Goal: Task Accomplishment & Management: Manage account settings

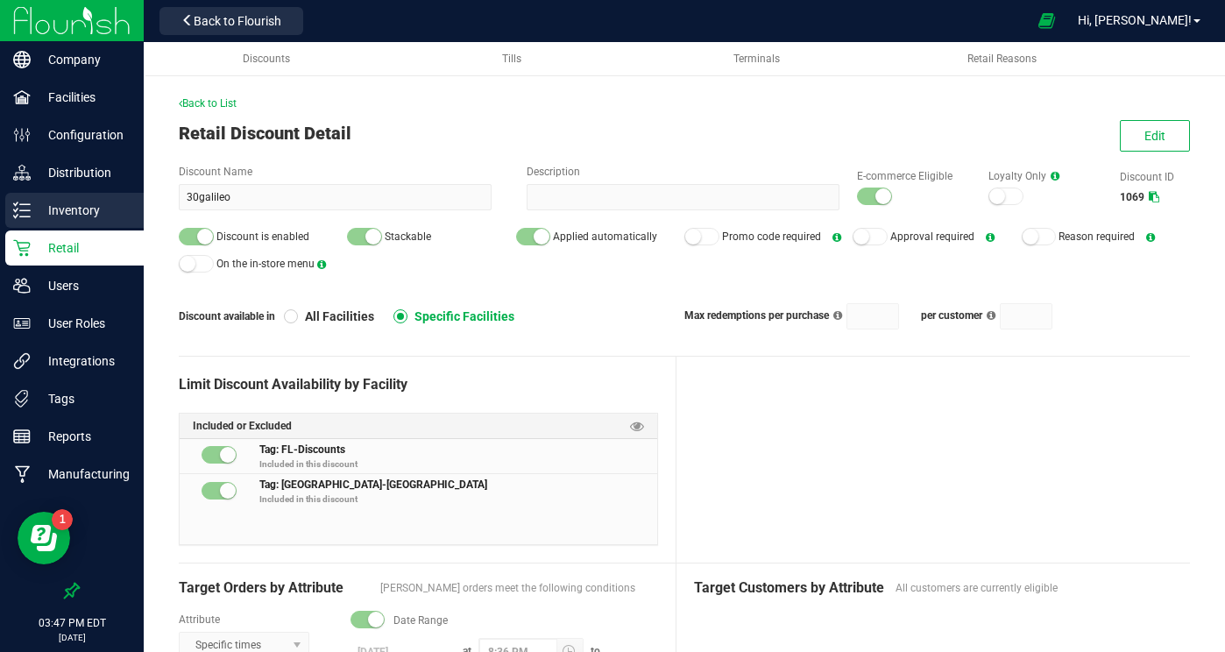
click at [77, 204] on p "Inventory" at bounding box center [83, 210] width 105 height 21
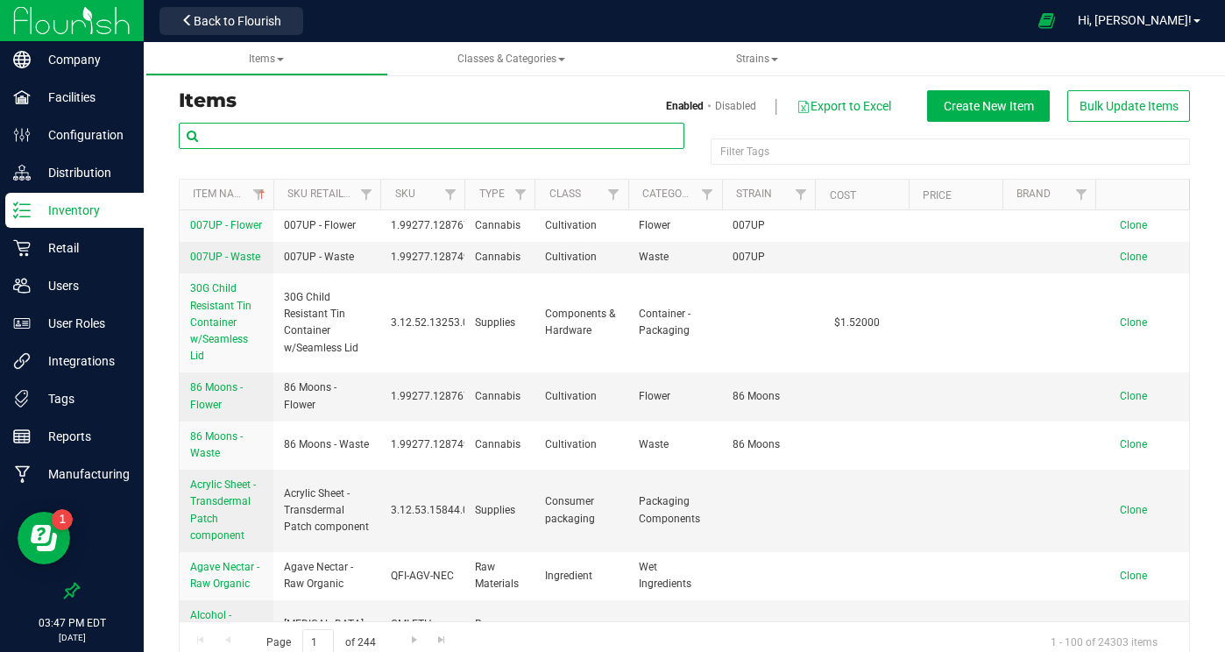
click at [321, 128] on input "text" at bounding box center [432, 136] width 506 height 26
paste input "Wimauma Melons"
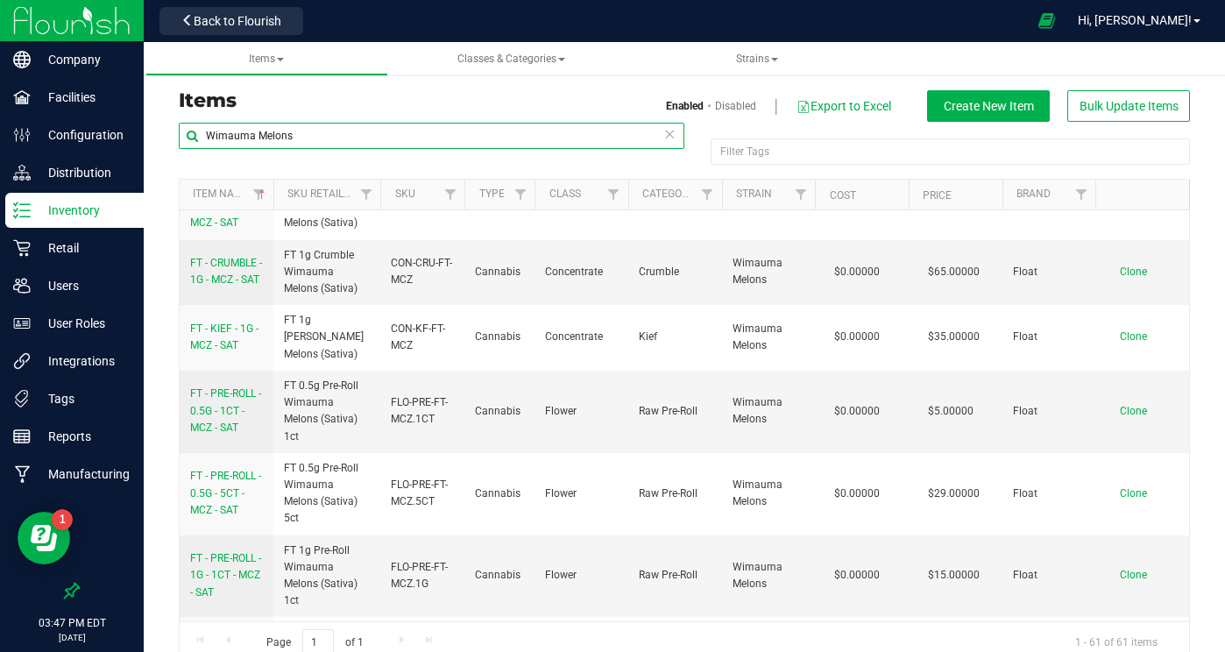
scroll to position [374, 0]
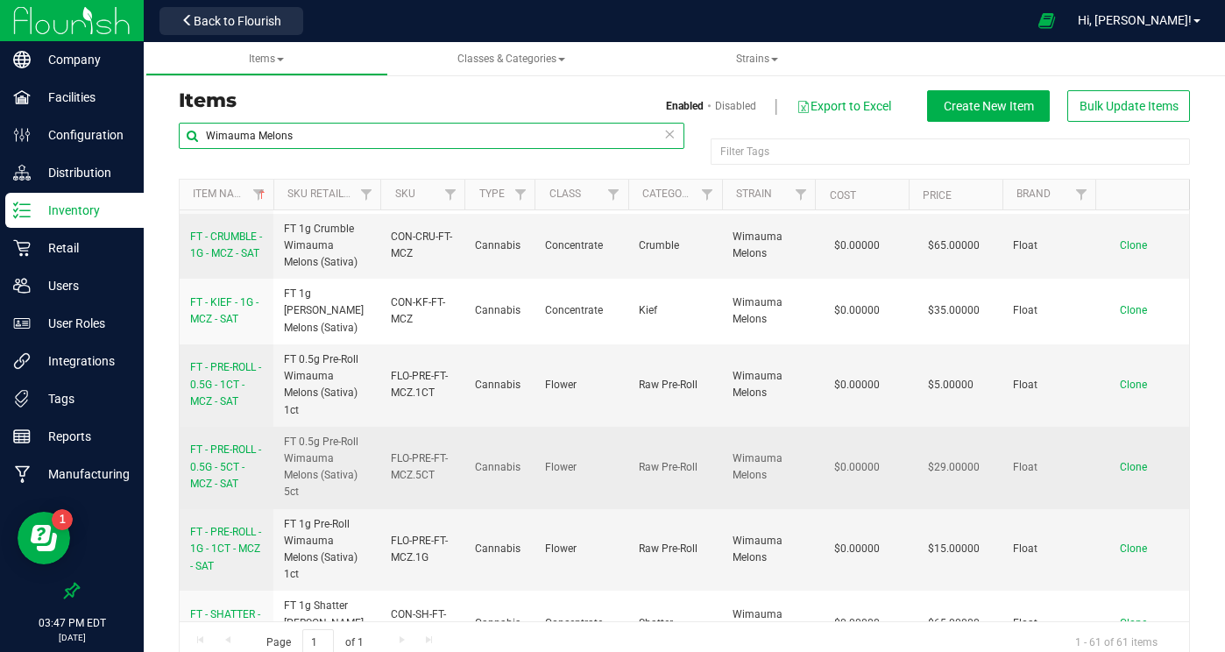
type input "Wimauma Melons"
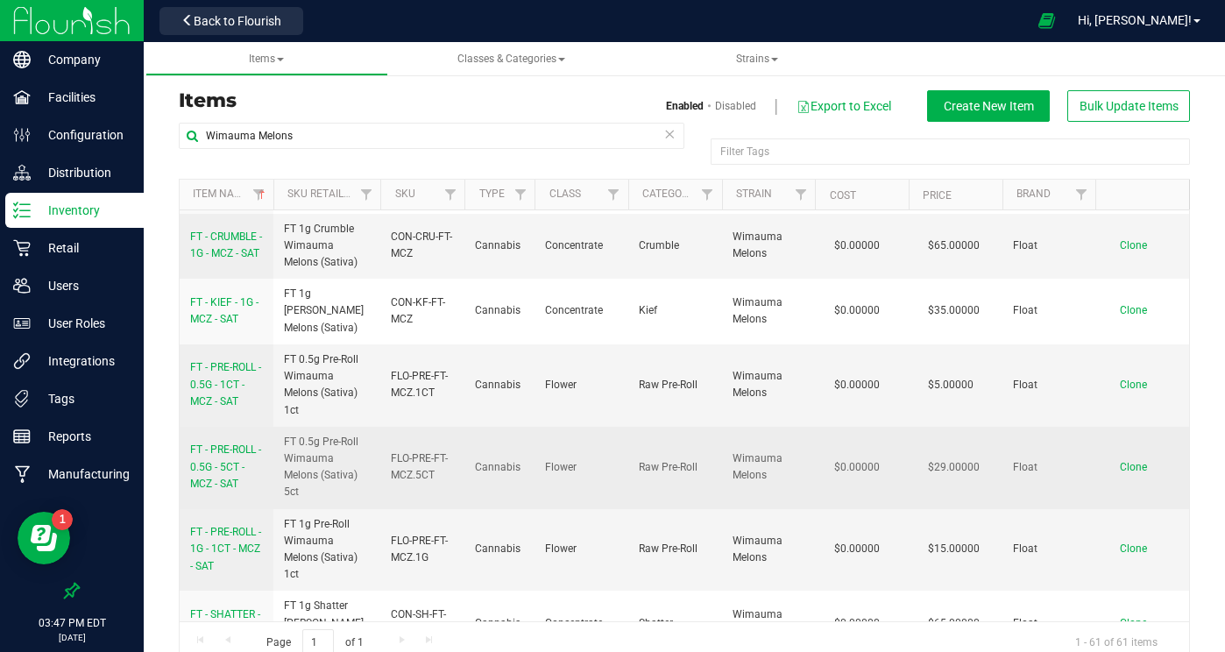
click at [231, 443] on span "FT - PRE-ROLL - 0.5G - 5CT - MCZ - SAT" at bounding box center [225, 466] width 71 height 46
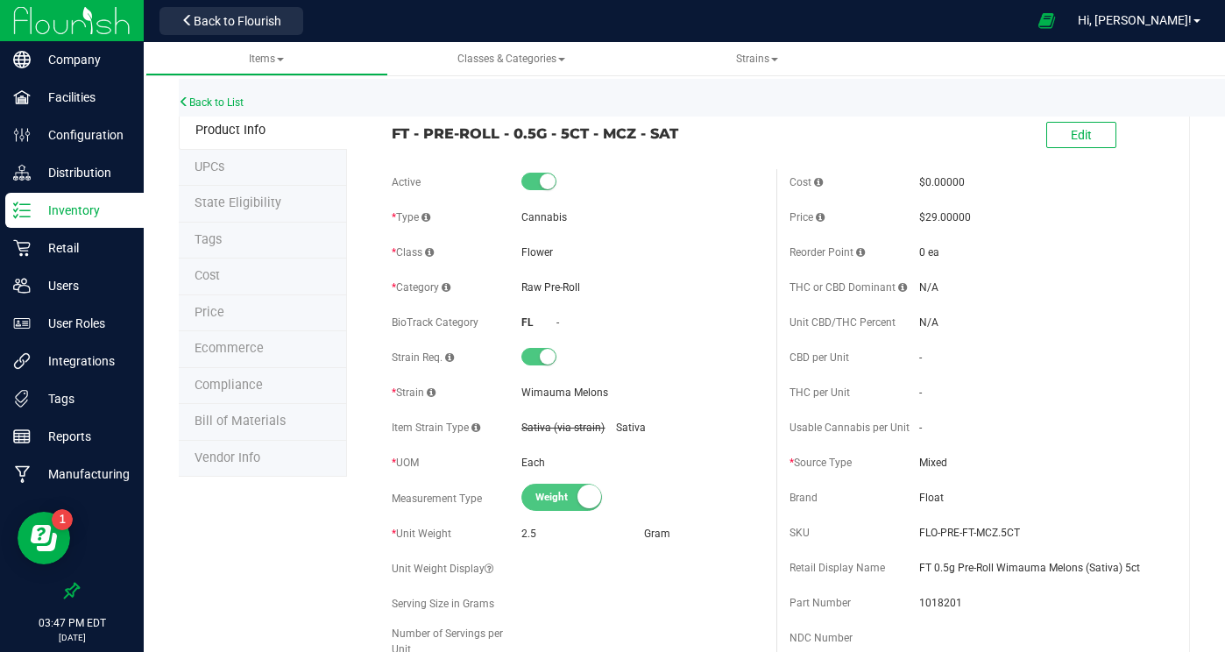
click at [254, 243] on li "Tags" at bounding box center [263, 241] width 168 height 37
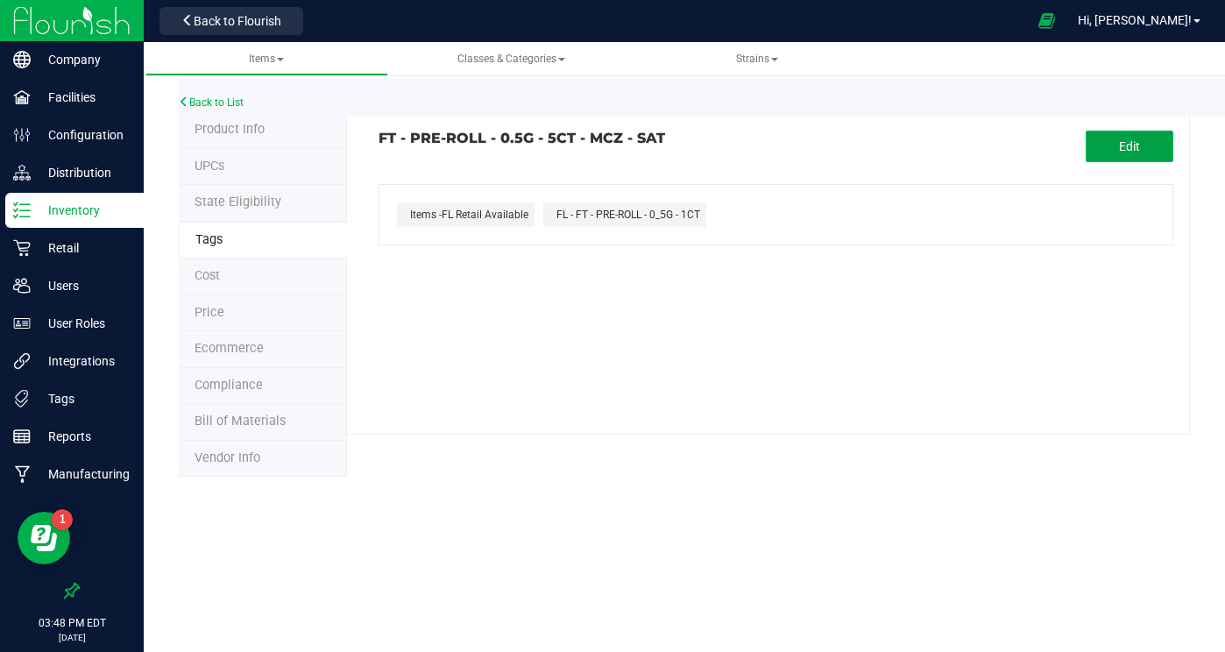
click at [1113, 150] on button "Edit" at bounding box center [1130, 147] width 88 height 32
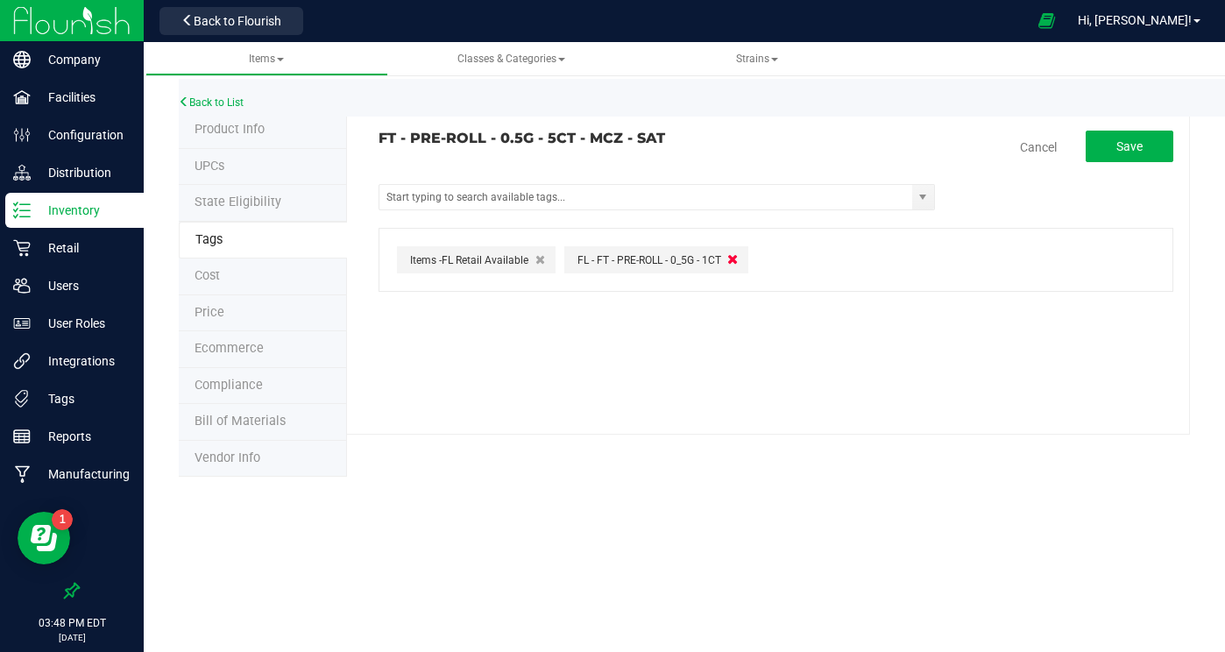
click at [739, 262] on button "button" at bounding box center [733, 260] width 20 height 20
click at [647, 196] on input "text" at bounding box center [645, 197] width 533 height 25
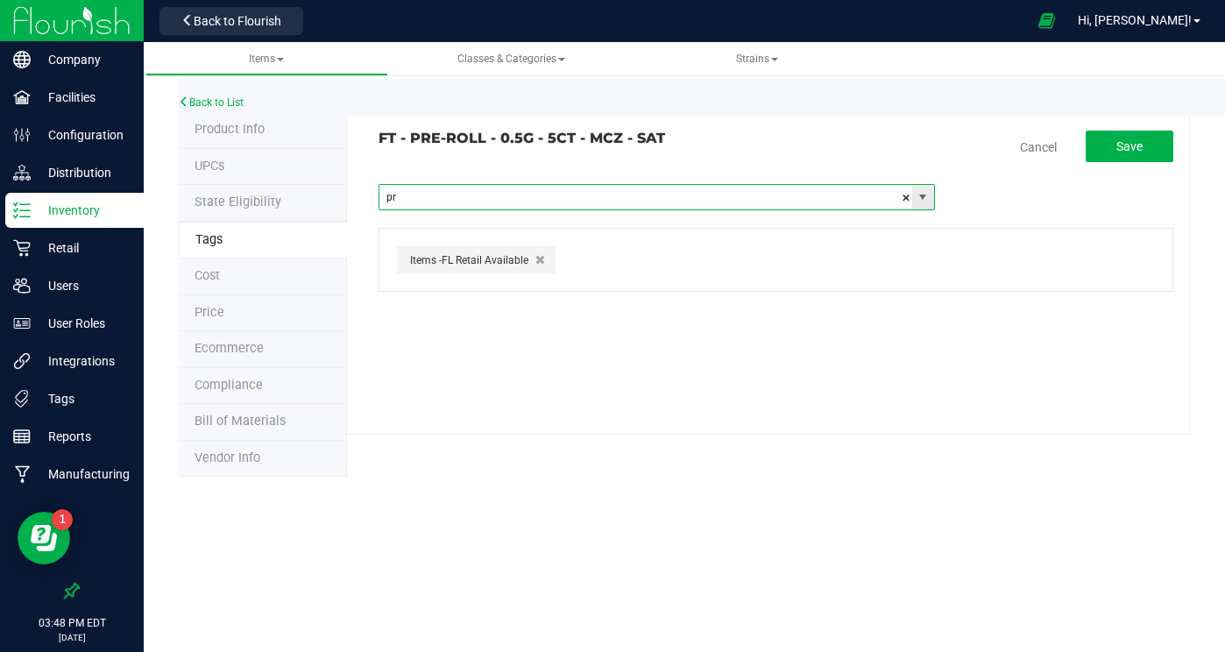
type input "pre"
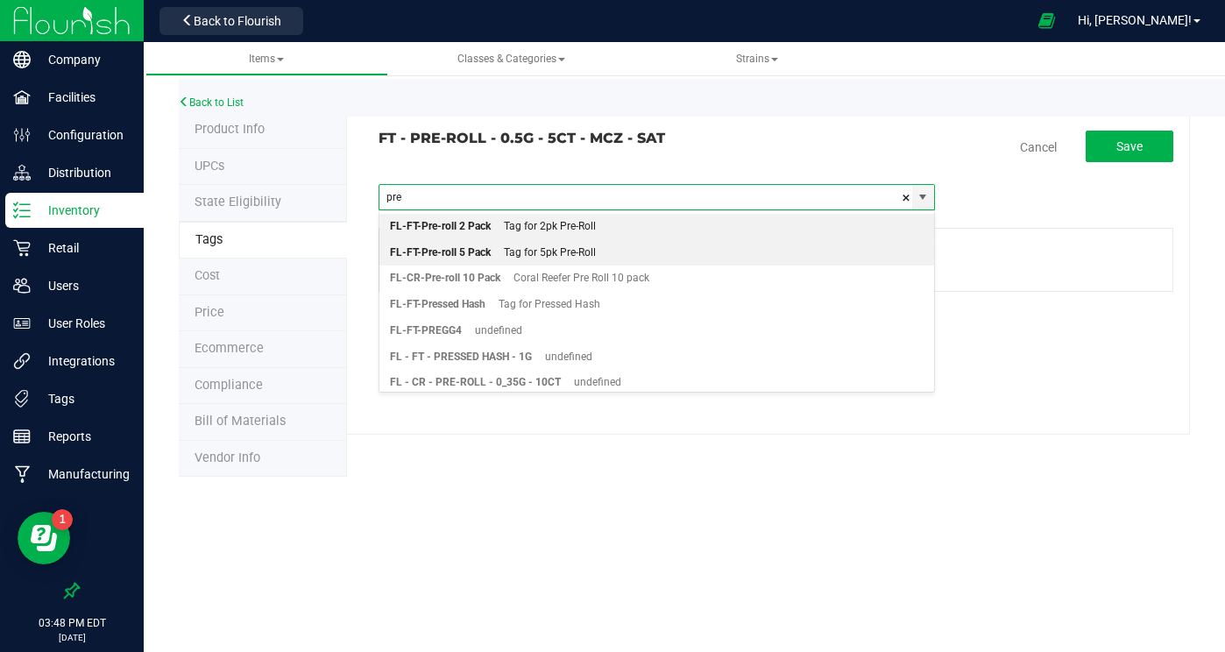
click at [560, 247] on div "Tag for 5pk Pre-Roll" at bounding box center [543, 253] width 105 height 23
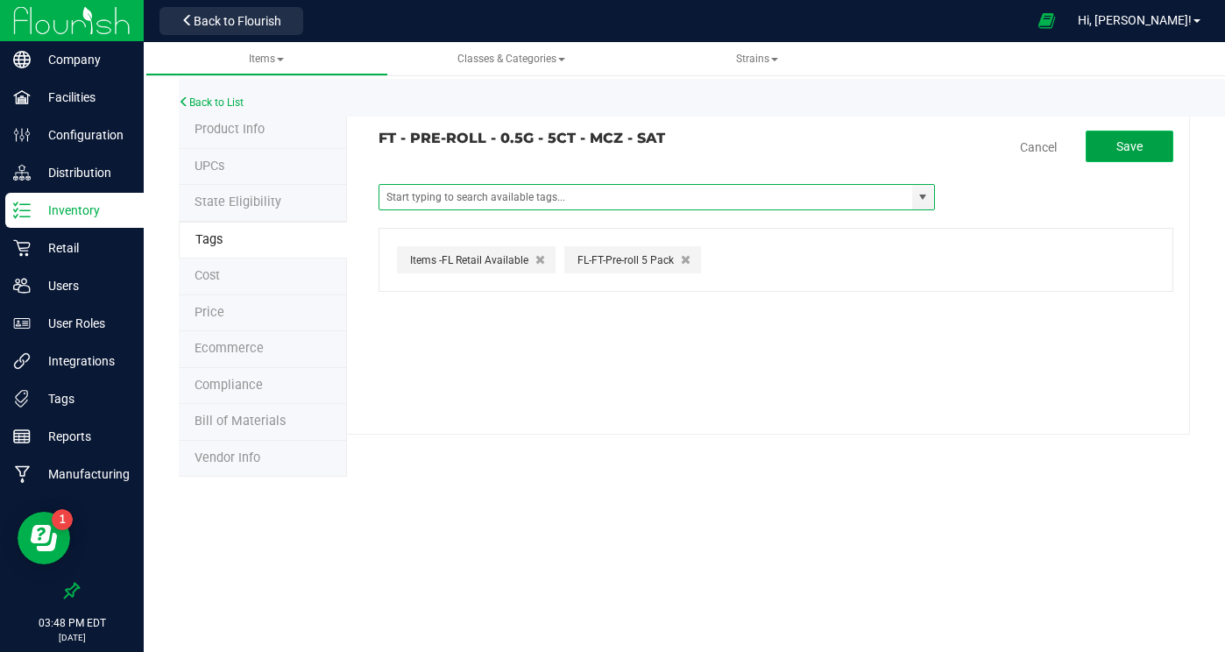
click at [1129, 145] on span "Save" at bounding box center [1129, 146] width 26 height 14
